Goal: Check status: Check status

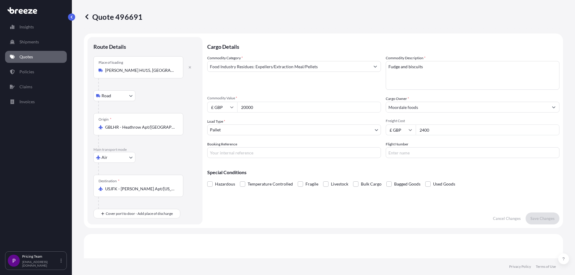
select select "Road"
select select "Air"
select select "1"
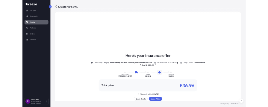
scroll to position [264, 0]
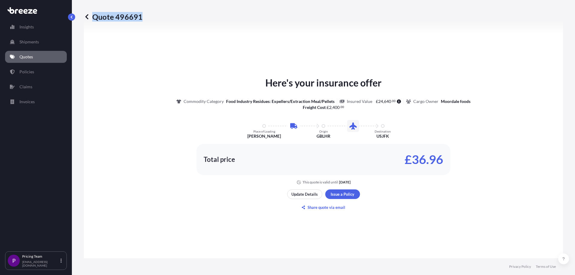
drag, startPoint x: 148, startPoint y: 14, endPoint x: 156, endPoint y: 22, distance: 11.0
click at [156, 22] on div "Quote 496691" at bounding box center [323, 17] width 479 height 34
copy p "Quote 496691"
click at [153, 22] on div "Quote 496691" at bounding box center [323, 17] width 479 height 34
drag, startPoint x: 124, startPoint y: 16, endPoint x: 159, endPoint y: 18, distance: 34.8
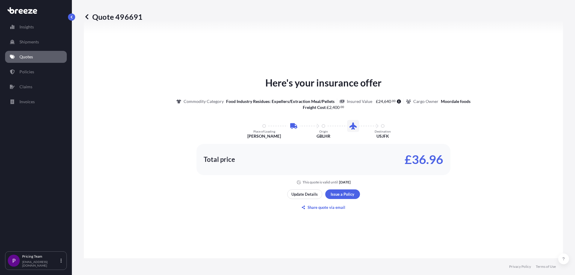
click at [159, 18] on div "Quote 496691" at bounding box center [323, 17] width 479 height 10
drag, startPoint x: 152, startPoint y: 17, endPoint x: 145, endPoint y: 16, distance: 7.6
click at [145, 16] on div "Quote 496691" at bounding box center [323, 17] width 479 height 10
drag, startPoint x: 94, startPoint y: 16, endPoint x: 148, endPoint y: 16, distance: 53.9
click at [148, 16] on div "Quote 496691" at bounding box center [323, 17] width 479 height 10
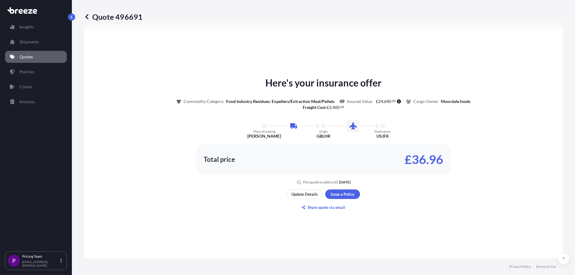
click at [143, 18] on div "Quote 496691" at bounding box center [323, 17] width 479 height 10
drag, startPoint x: 141, startPoint y: 18, endPoint x: 95, endPoint y: 19, distance: 46.2
click at [95, 19] on p "Quote 496691" at bounding box center [113, 17] width 59 height 10
copy p "Quote 496691"
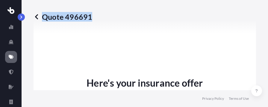
scroll to position [404, 0]
